Goal: Transaction & Acquisition: Purchase product/service

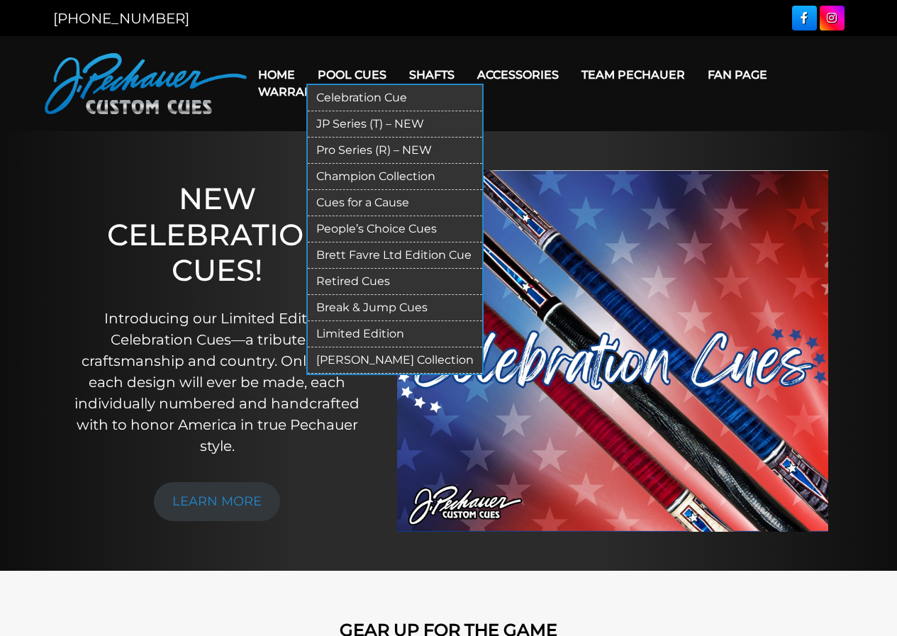
click at [337, 147] on link "Pro Series (R) – NEW" at bounding box center [395, 151] width 175 height 26
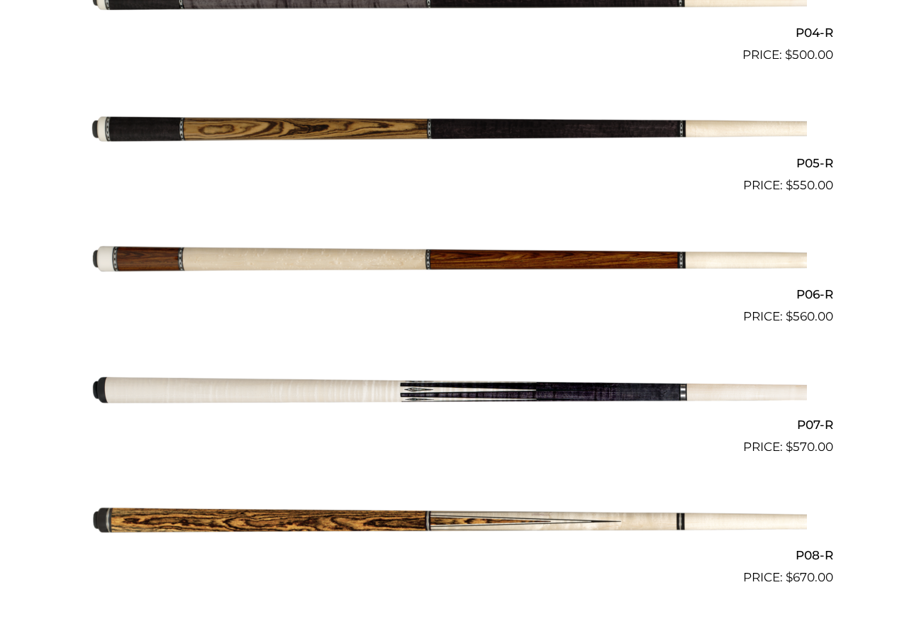
scroll to position [893, 0]
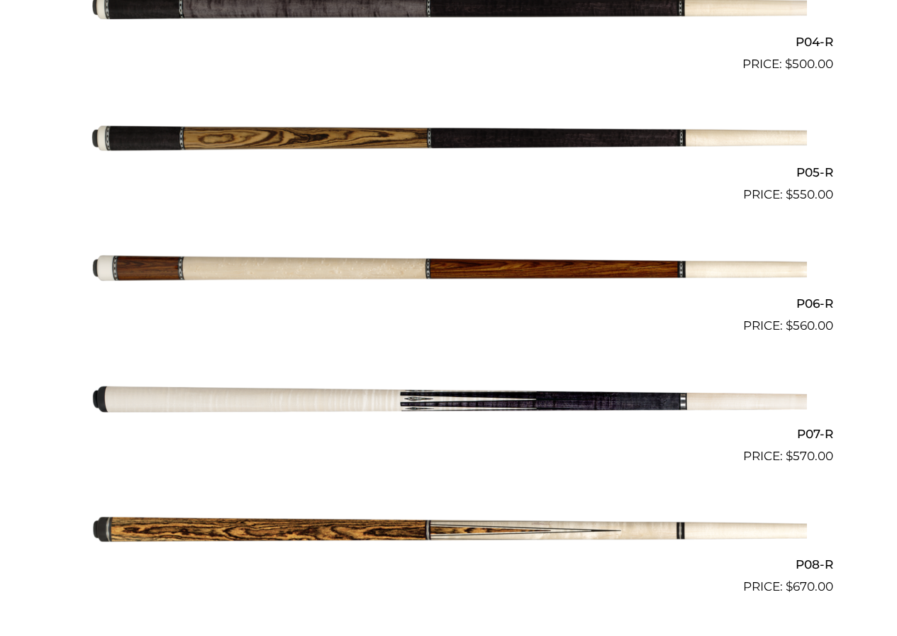
click at [272, 282] on img at bounding box center [449, 269] width 717 height 119
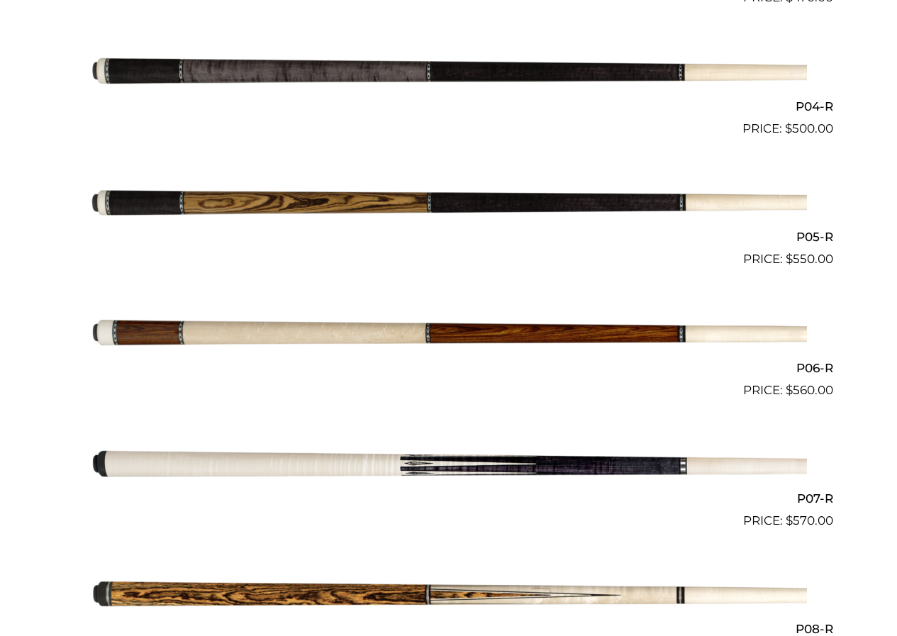
scroll to position [900, 0]
